Goal: Information Seeking & Learning: Learn about a topic

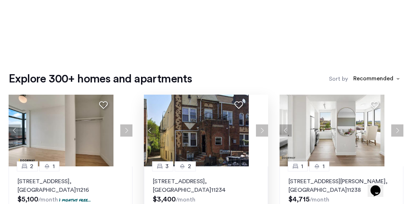
scroll to position [3, 0]
click at [0, 0] on div at bounding box center [0, 0] width 0 height 0
drag, startPoint x: 311, startPoint y: 138, endPoint x: 324, endPoint y: 182, distance: 45.8
click at [0, 0] on div at bounding box center [0, 0] width 0 height 0
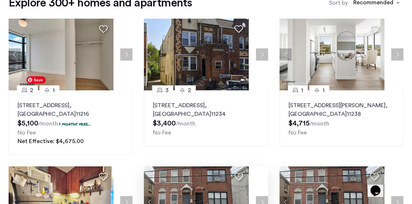
scroll to position [282, 0]
click at [256, 196] on button "Next apartment" at bounding box center [262, 202] width 12 height 12
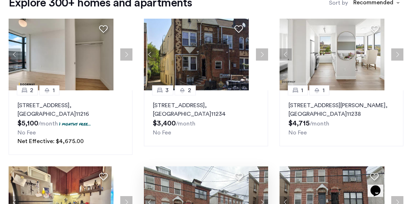
click at [256, 196] on button "Next apartment" at bounding box center [262, 202] width 12 height 12
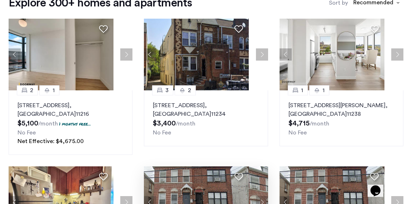
click at [256, 196] on button "Next apartment" at bounding box center [262, 202] width 12 height 12
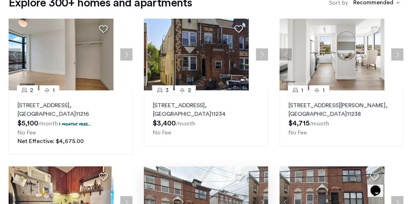
click at [256, 196] on button "Next apartment" at bounding box center [262, 202] width 12 height 12
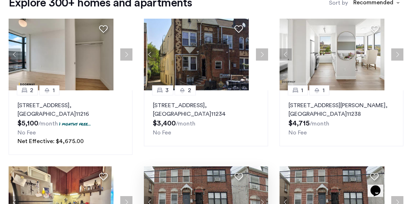
scroll to position [267, 0]
click at [391, 196] on button "Next apartment" at bounding box center [397, 202] width 12 height 12
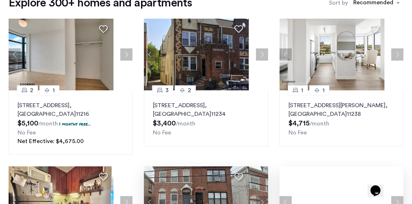
click at [391, 196] on button "Next apartment" at bounding box center [397, 202] width 12 height 12
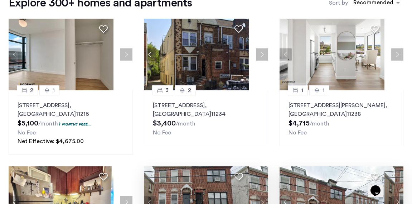
click at [391, 196] on button "Next apartment" at bounding box center [397, 202] width 12 height 12
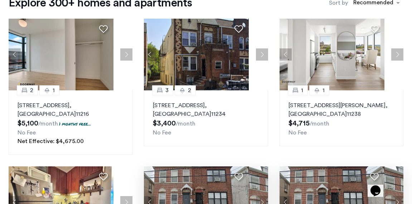
click at [391, 196] on button "Next apartment" at bounding box center [397, 202] width 12 height 12
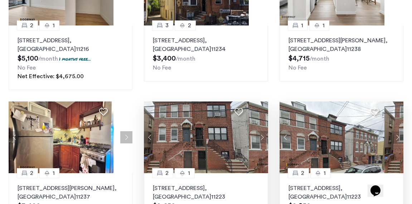
scroll to position [395, 0]
click at [0, 0] on img "from $3400" at bounding box center [0, 0] width 0 height 0
click at [0, 0] on img "$3,400" at bounding box center [0, 0] width 0 height 0
click at [0, 0] on button "Next apartment" at bounding box center [0, 0] width 0 height 0
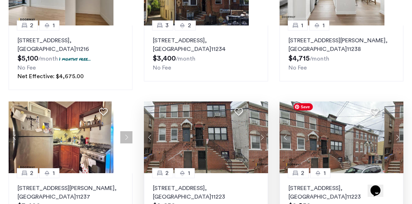
click at [0, 0] on button "Close" at bounding box center [0, 0] width 0 height 0
drag, startPoint x: 385, startPoint y: 137, endPoint x: 370, endPoint y: 75, distance: 64.1
click at [0, 0] on div at bounding box center [0, 0] width 0 height 0
click at [0, 0] on span "Search by city, neighborhood, or street." at bounding box center [0, 0] width 0 height 0
click at [0, 0] on input "Search by city, neighborhood, or street." at bounding box center [0, 0] width 0 height 0
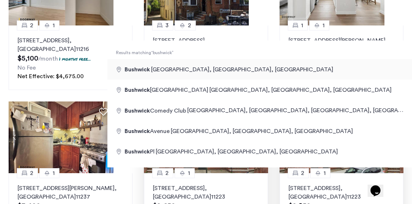
type input "**********"
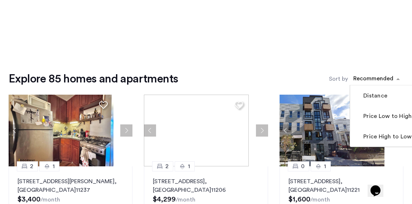
click at [352, 83] on div "sort-apartment" at bounding box center [373, 80] width 42 height 10
click at [362, 120] on label "Price Low to High" at bounding box center [387, 116] width 50 height 9
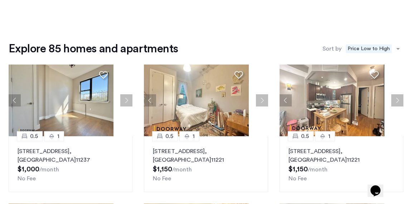
scroll to position [39, 0]
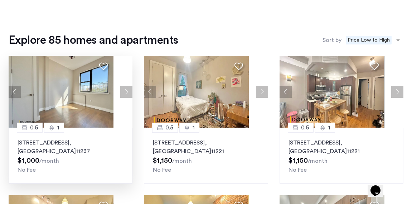
click at [122, 98] on button "Next apartment" at bounding box center [126, 92] width 12 height 12
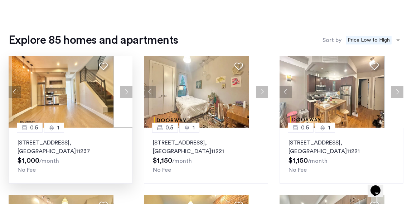
click at [122, 98] on button "Next apartment" at bounding box center [126, 92] width 12 height 12
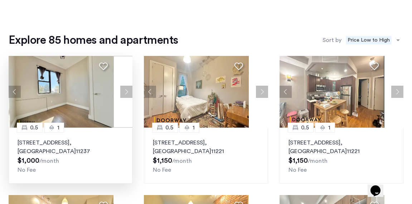
click at [122, 98] on button "Next apartment" at bounding box center [126, 92] width 12 height 12
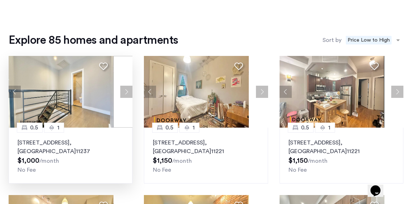
click at [122, 98] on button "Next apartment" at bounding box center [126, 92] width 12 height 12
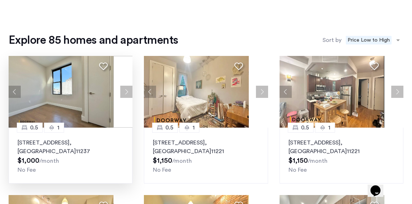
click at [122, 98] on button "Next apartment" at bounding box center [126, 92] width 12 height 12
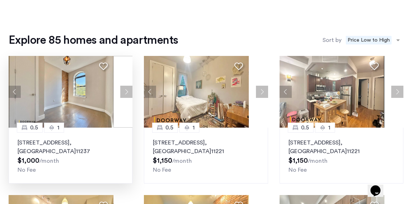
click at [122, 98] on button "Next apartment" at bounding box center [126, 92] width 12 height 12
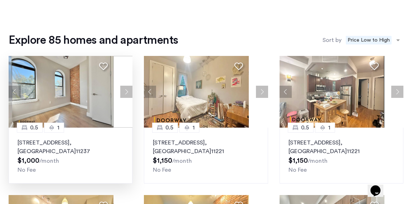
click at [122, 98] on button "Next apartment" at bounding box center [126, 92] width 12 height 12
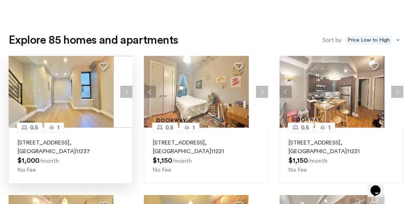
click at [122, 98] on button "Next apartment" at bounding box center [126, 92] width 12 height 12
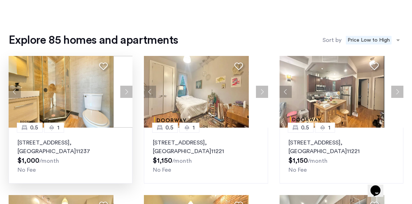
click at [122, 98] on button "Next apartment" at bounding box center [126, 92] width 12 height 12
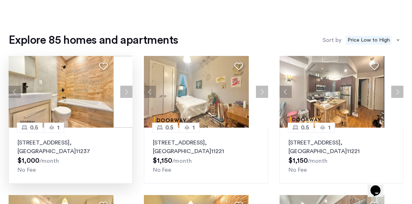
click at [102, 151] on p "411 Menahan Street, Unit 3FBL, Brooklyn , NY 11237" at bounding box center [71, 146] width 106 height 17
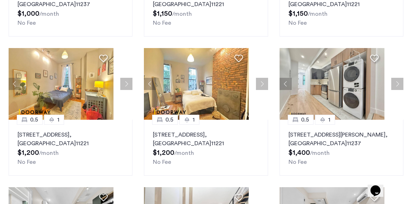
scroll to position [186, 0]
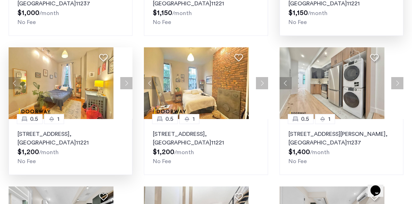
click at [132, 89] on button "Next apartment" at bounding box center [126, 83] width 12 height 12
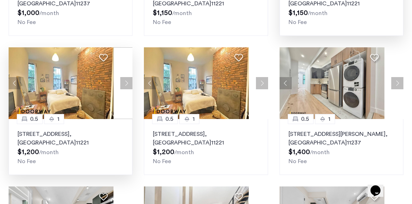
click at [132, 89] on button "Next apartment" at bounding box center [126, 83] width 12 height 12
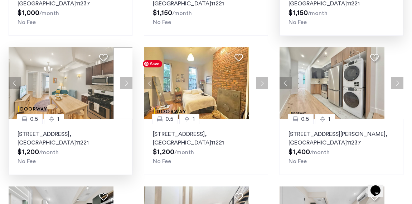
scroll to position [0, 0]
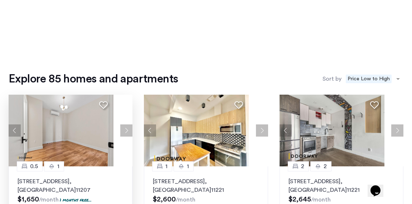
scroll to position [8, 0]
click at [256, 134] on button "Next apartment" at bounding box center [262, 130] width 12 height 12
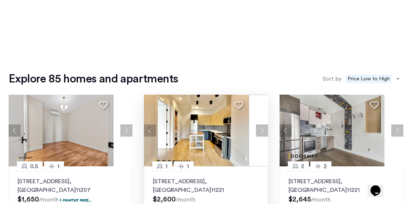
click at [256, 134] on button "Next apartment" at bounding box center [262, 130] width 12 height 12
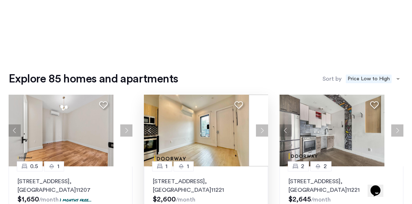
click at [256, 134] on button "Next apartment" at bounding box center [262, 130] width 12 height 12
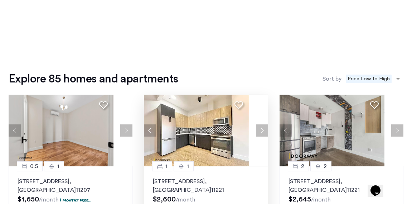
click at [256, 134] on button "Next apartment" at bounding box center [262, 130] width 12 height 12
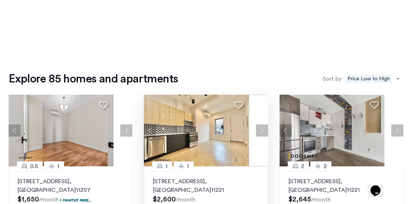
click at [256, 134] on button "Next apartment" at bounding box center [262, 130] width 12 height 12
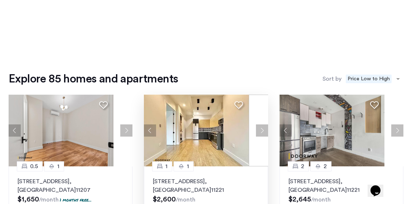
click at [256, 134] on button "Next apartment" at bounding box center [262, 130] width 12 height 12
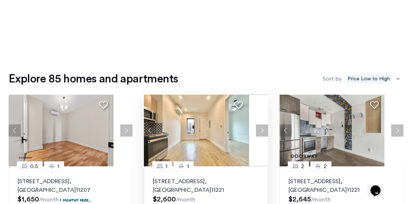
drag, startPoint x: 235, startPoint y: 134, endPoint x: 240, endPoint y: 132, distance: 4.8
click at [256, 132] on button "Next apartment" at bounding box center [262, 130] width 12 height 12
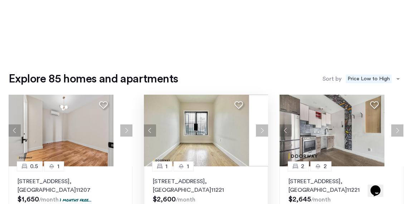
click at [256, 132] on button "Next apartment" at bounding box center [262, 130] width 12 height 12
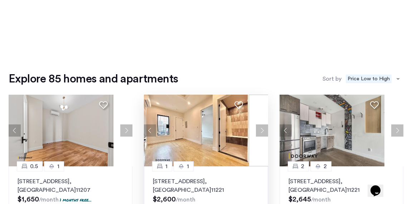
click at [256, 132] on button "Next apartment" at bounding box center [262, 130] width 12 height 12
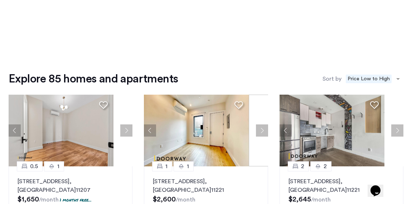
scroll to position [0, 0]
click at [120, 136] on button "Next apartment" at bounding box center [126, 130] width 12 height 12
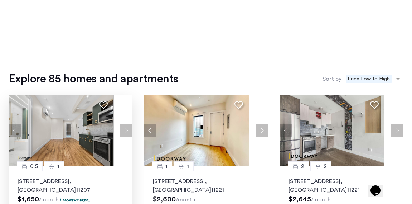
click at [120, 136] on button "Next apartment" at bounding box center [126, 130] width 12 height 12
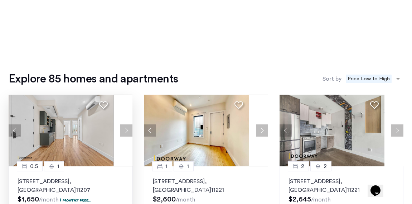
click at [120, 136] on button "Next apartment" at bounding box center [126, 130] width 12 height 12
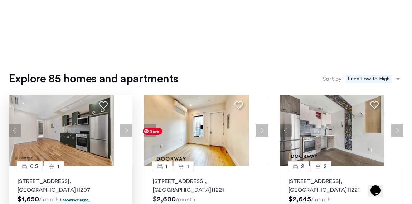
scroll to position [155, 0]
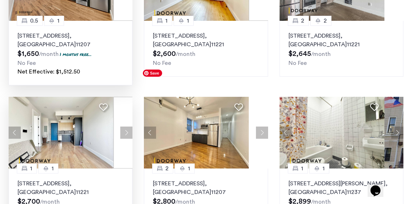
scroll to position [145, 0]
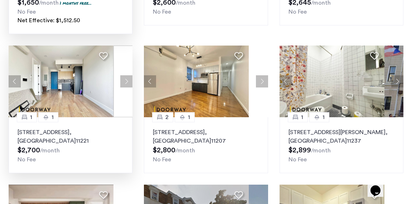
scroll to position [197, 0]
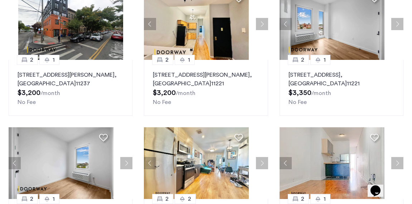
scroll to position [254, 0]
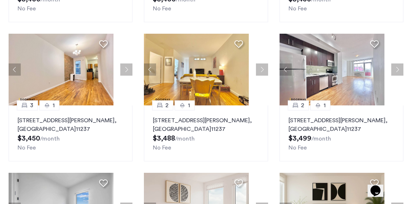
scroll to position [199, 0]
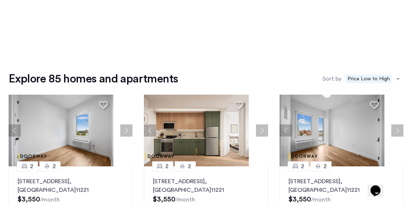
click at [0, 0] on input "**********" at bounding box center [0, 0] width 0 height 0
click at [0, 0] on div at bounding box center [0, 0] width 0 height 0
click at [0, 0] on input "**********" at bounding box center [0, 0] width 0 height 0
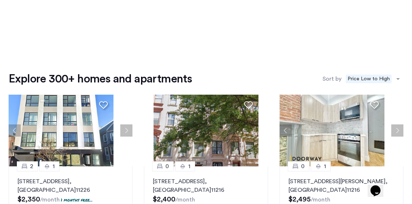
drag, startPoint x: 332, startPoint y: 120, endPoint x: 339, endPoint y: 162, distance: 42.8
click at [0, 0] on img "from $1225" at bounding box center [0, 0] width 0 height 0
click at [346, 83] on span "Price Low to High" at bounding box center [369, 78] width 46 height 9
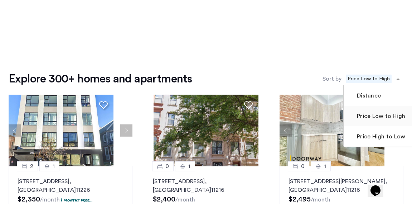
click at [355, 120] on label "Price Low to High" at bounding box center [380, 116] width 50 height 9
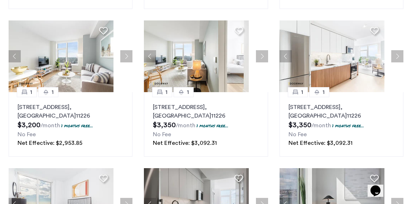
scroll to position [233, 0]
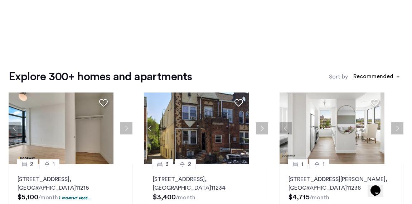
scroll to position [1, 0]
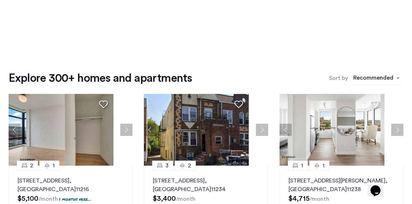
click at [352, 84] on div "sort-apartment" at bounding box center [373, 79] width 42 height 10
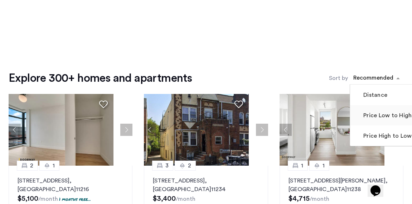
click at [350, 125] on mat-checkbox "Price Low to High" at bounding box center [387, 115] width 74 height 20
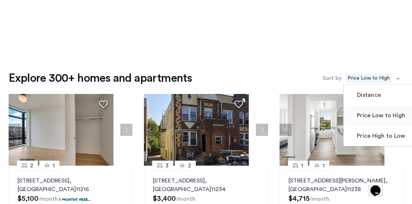
click at [355, 120] on label "Price Low to High" at bounding box center [380, 115] width 50 height 9
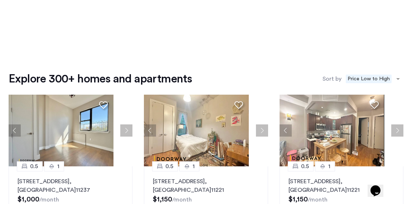
click at [0, 0] on button "Show filters" at bounding box center [0, 0] width 0 height 0
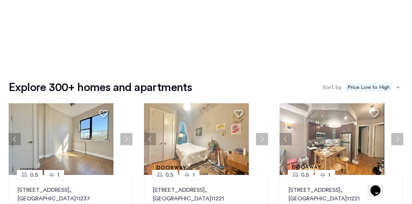
click at [0, 0] on span "Beds" at bounding box center [0, 0] width 0 height 0
click at [0, 0] on p "1" at bounding box center [0, 0] width 0 height 0
click at [0, 0] on p "0" at bounding box center [0, 0] width 0 height 0
click at [0, 0] on p "0.5" at bounding box center [0, 0] width 0 height 0
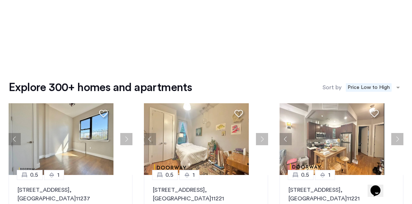
click at [0, 0] on p "3" at bounding box center [0, 0] width 0 height 0
click at [0, 0] on span "Apply" at bounding box center [0, 0] width 0 height 0
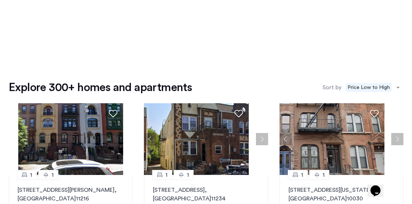
click at [0, 0] on span "Price" at bounding box center [0, 0] width 0 height 0
drag, startPoint x: 150, startPoint y: 99, endPoint x: 77, endPoint y: 108, distance: 74.0
click at [0, 0] on div "Median price $3,900 $1 $8000 $1 $2801 * - **** Clear filter Apply" at bounding box center [0, 0] width 0 height 0
type input "****"
click at [0, 0] on span "ngx-slider-max" at bounding box center [0, 0] width 0 height 0
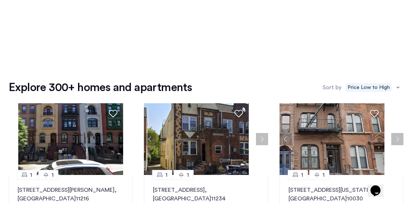
click at [0, 0] on span "Apply" at bounding box center [0, 0] width 0 height 0
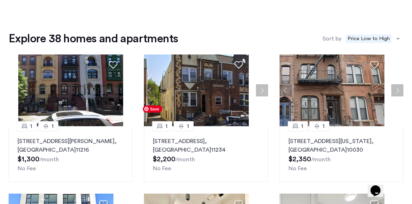
scroll to position [15, 0]
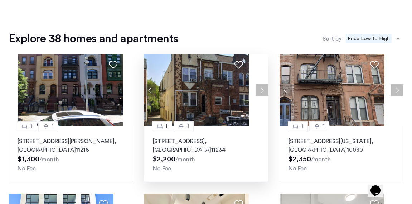
click at [256, 96] on button "Next apartment" at bounding box center [262, 90] width 12 height 12
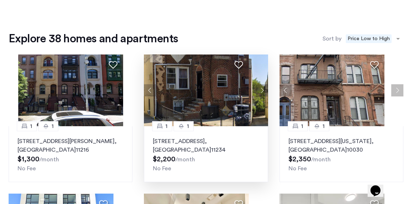
click at [256, 96] on button "Next apartment" at bounding box center [262, 90] width 12 height 12
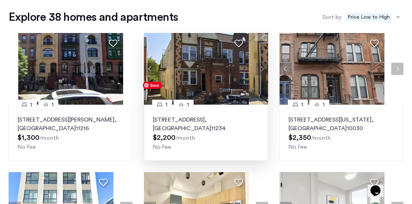
scroll to position [126, 0]
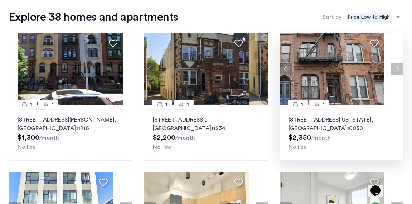
click at [391, 75] on button "Next apartment" at bounding box center [397, 69] width 12 height 12
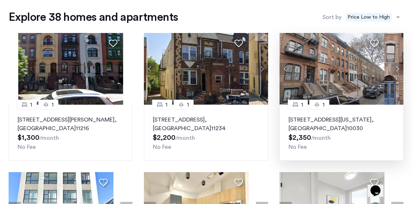
click at [391, 75] on button "Next apartment" at bounding box center [397, 69] width 12 height 12
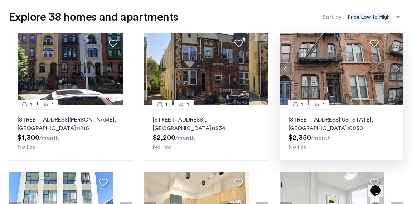
click at [391, 75] on button "Next apartment" at bounding box center [397, 69] width 12 height 12
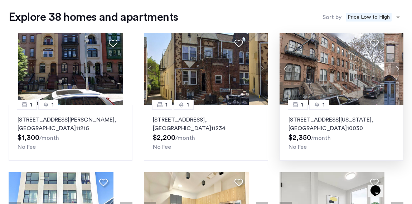
click at [391, 75] on button "Next apartment" at bounding box center [397, 69] width 12 height 12
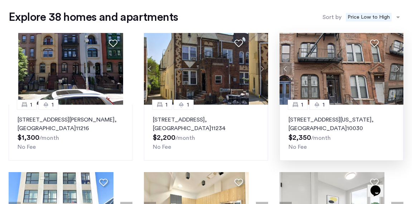
click at [391, 75] on button "Next apartment" at bounding box center [397, 69] width 12 height 12
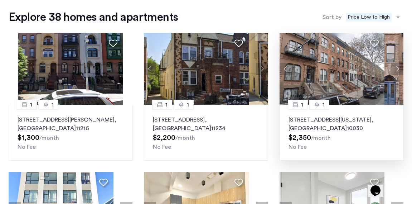
click at [391, 75] on button "Next apartment" at bounding box center [397, 69] width 12 height 12
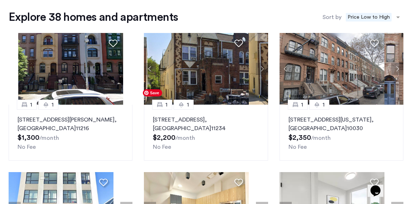
scroll to position [558, 0]
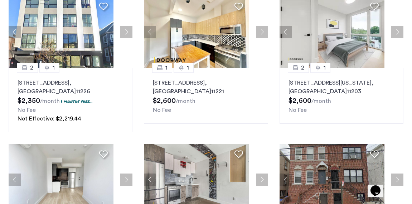
scroll to position [261, 0]
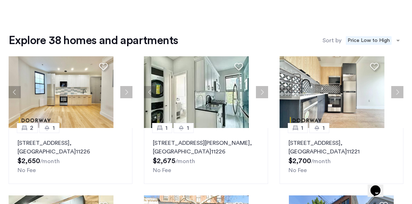
scroll to position [46, 0]
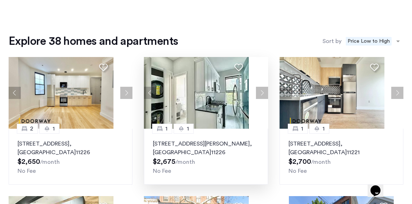
click at [256, 99] on button "Next apartment" at bounding box center [262, 93] width 12 height 12
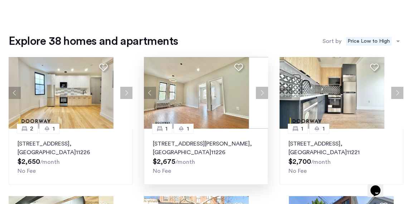
click at [256, 99] on button "Next apartment" at bounding box center [262, 93] width 12 height 12
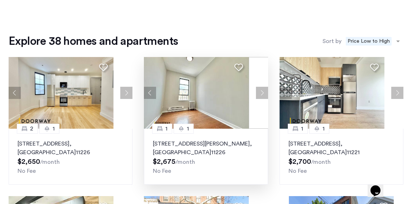
click at [256, 99] on button "Next apartment" at bounding box center [262, 93] width 12 height 12
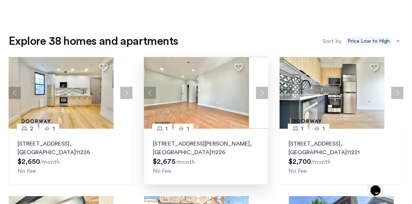
click at [256, 99] on button "Next apartment" at bounding box center [262, 93] width 12 height 12
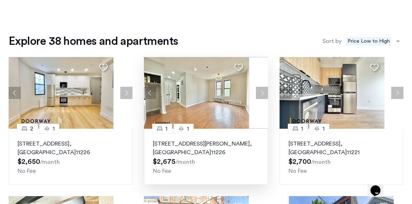
click at [256, 99] on button "Next apartment" at bounding box center [262, 93] width 12 height 12
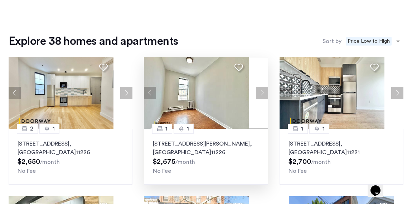
click at [256, 99] on button "Next apartment" at bounding box center [262, 93] width 12 height 12
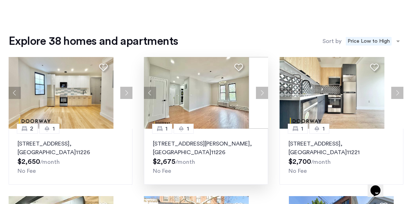
click at [256, 99] on button "Next apartment" at bounding box center [262, 93] width 12 height 12
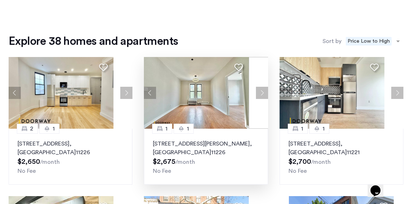
click at [256, 99] on button "Next apartment" at bounding box center [262, 93] width 12 height 12
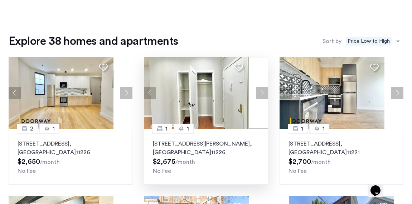
click at [256, 99] on button "Next apartment" at bounding box center [262, 93] width 12 height 12
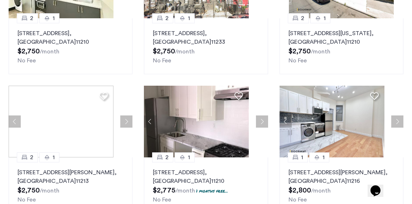
scroll to position [296, 0]
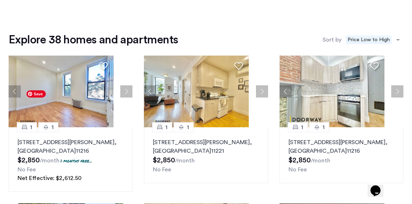
scroll to position [570, 0]
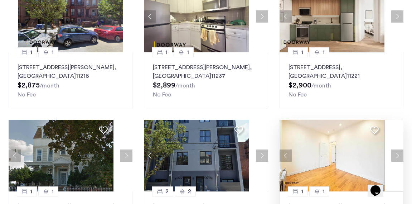
scroll to position [264, 0]
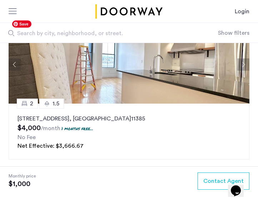
scroll to position [1266, 0]
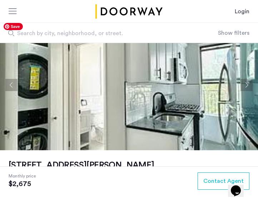
scroll to position [25, 0]
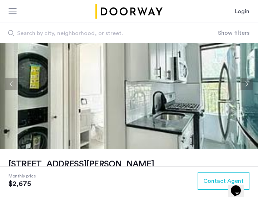
click at [243, 82] on button "Next apartment" at bounding box center [247, 84] width 12 height 12
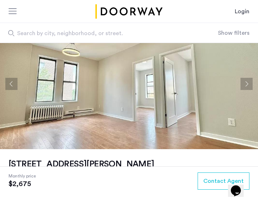
click at [243, 82] on button "Next apartment" at bounding box center [247, 84] width 12 height 12
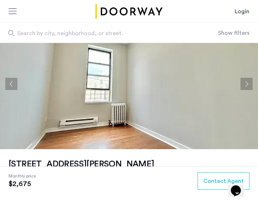
click at [243, 82] on button "Next apartment" at bounding box center [247, 84] width 12 height 12
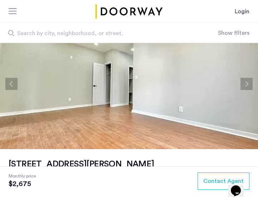
click at [243, 82] on button "Next apartment" at bounding box center [247, 84] width 12 height 12
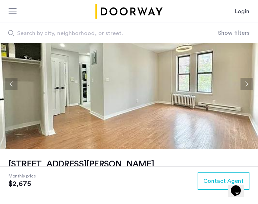
click at [243, 82] on button "Next apartment" at bounding box center [247, 84] width 12 height 12
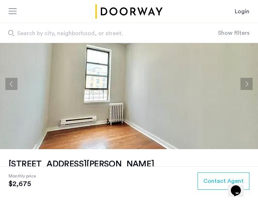
click at [243, 82] on button "Next apartment" at bounding box center [247, 84] width 12 height 12
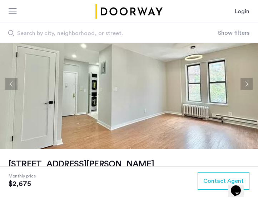
click at [243, 82] on button "Next apartment" at bounding box center [247, 84] width 12 height 12
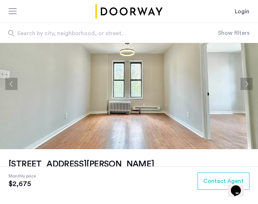
click at [243, 82] on button "Next apartment" at bounding box center [247, 84] width 12 height 12
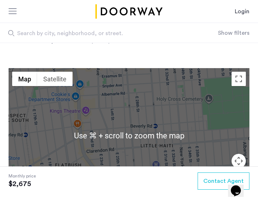
scroll to position [626, 0]
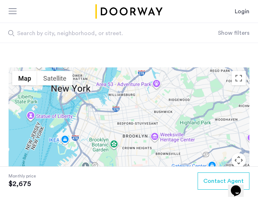
drag, startPoint x: 131, startPoint y: 90, endPoint x: 137, endPoint y: 146, distance: 56.2
click at [137, 146] on div at bounding box center [129, 134] width 241 height 134
